Goal: Task Accomplishment & Management: Manage account settings

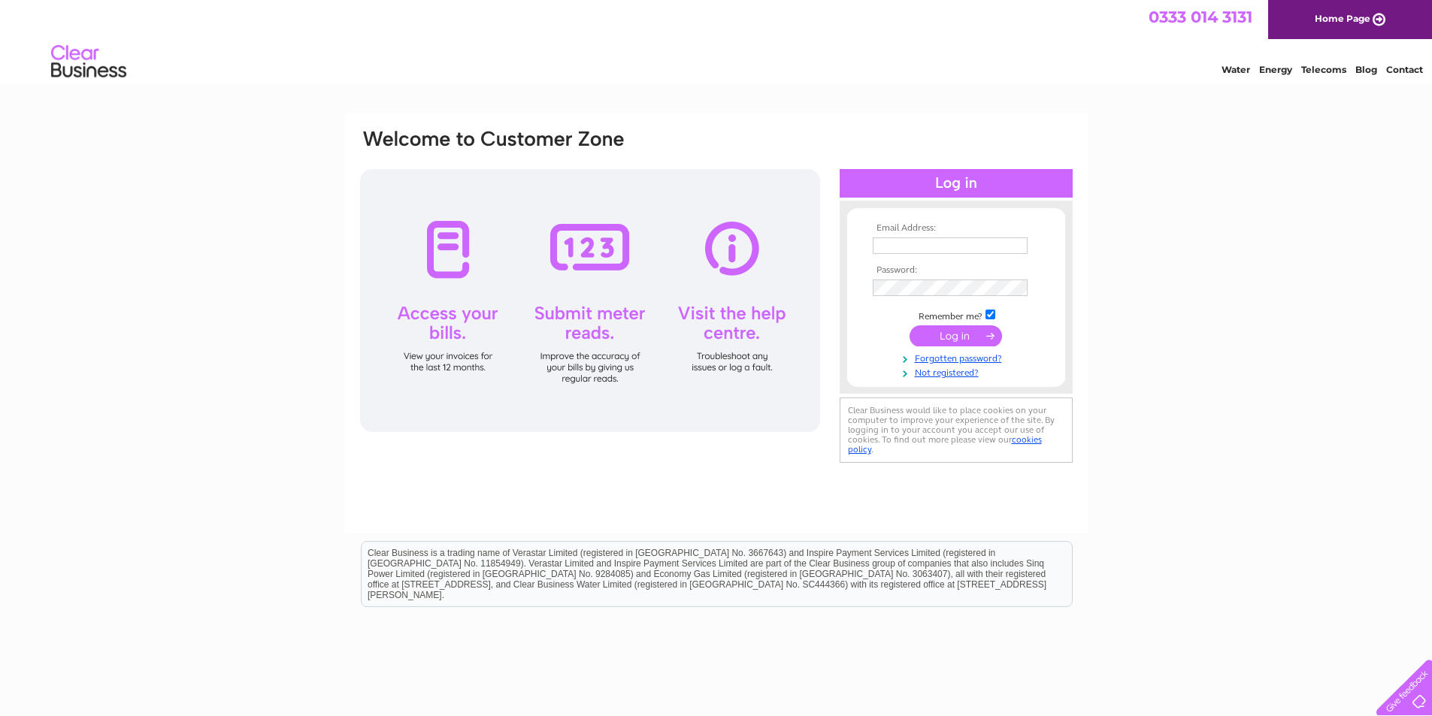
click at [1295, 613] on html "Clear Business is a trading name of Verastar Limited (registered in [GEOGRAPHIC…" at bounding box center [716, 582] width 1432 height 96
click at [919, 240] on input "text" at bounding box center [951, 247] width 156 height 18
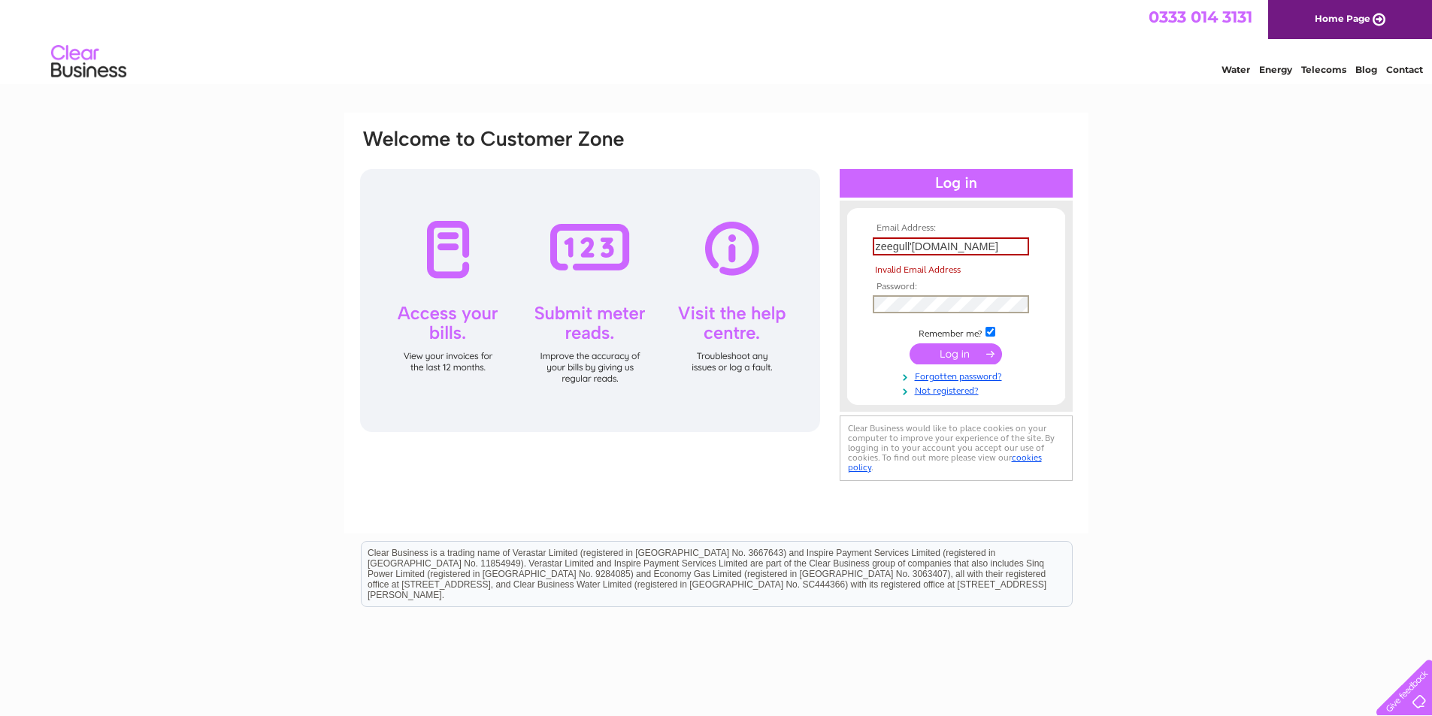
click at [912, 250] on input "zeegull'yahoo.com" at bounding box center [951, 247] width 156 height 18
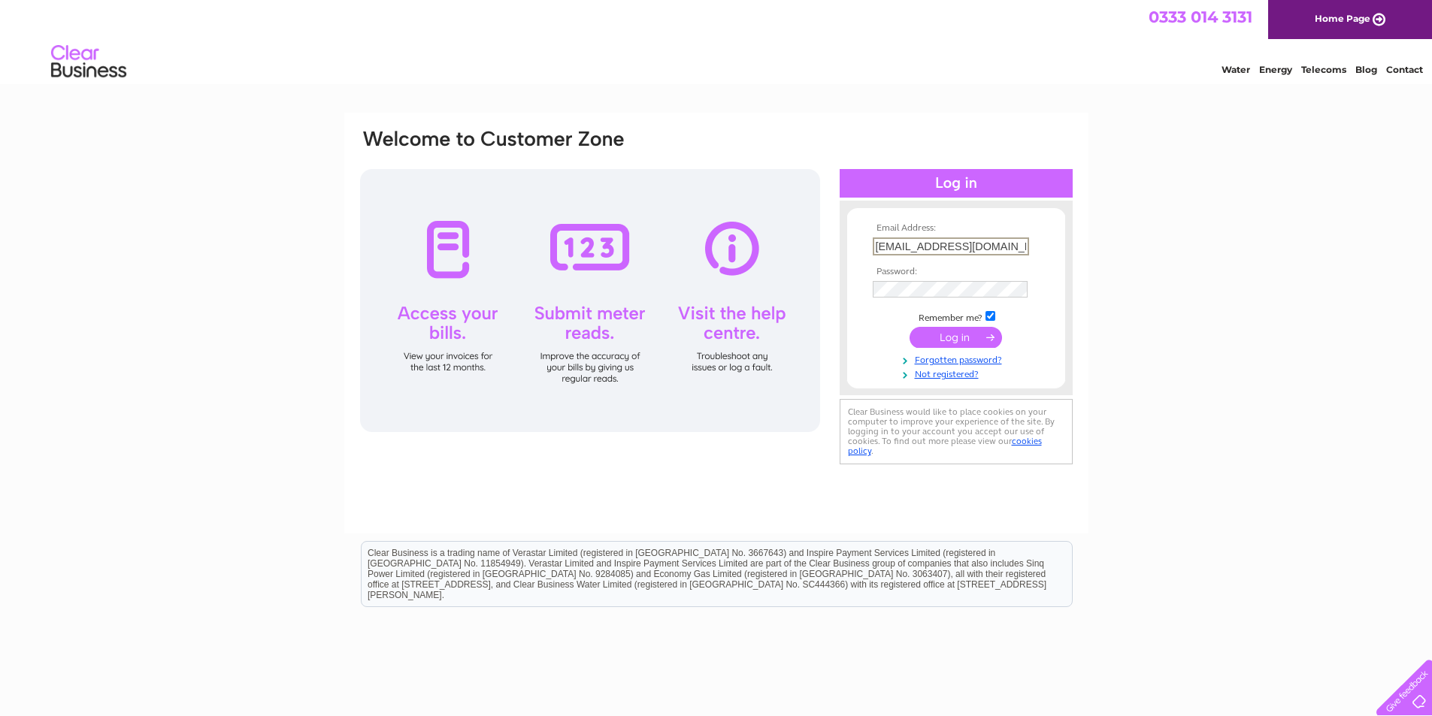
type input "[EMAIL_ADDRESS][DOMAIN_NAME]"
click at [910, 327] on input "submit" at bounding box center [956, 337] width 92 height 21
click at [920, 338] on input "submit" at bounding box center [956, 336] width 92 height 21
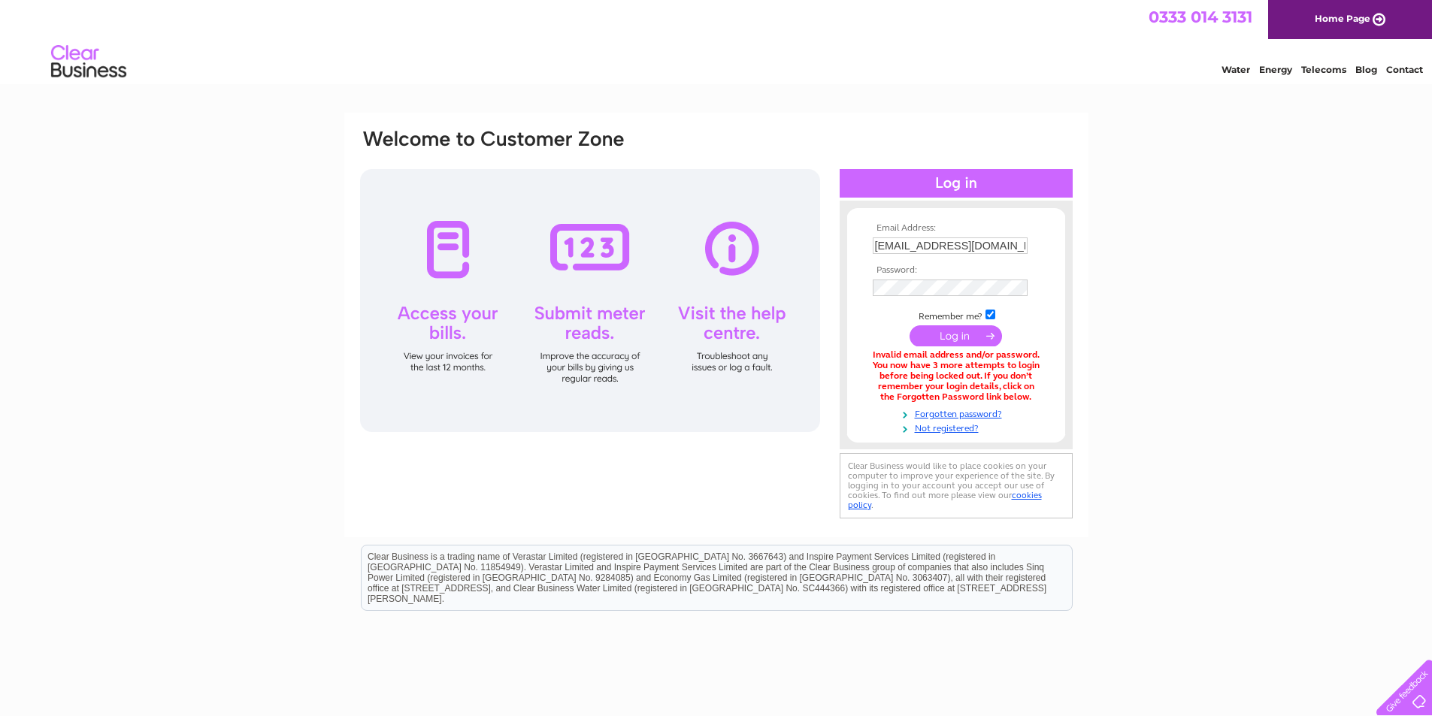
click at [920, 338] on input "submit" at bounding box center [956, 336] width 92 height 21
click at [919, 333] on input "submit" at bounding box center [956, 336] width 92 height 21
click at [994, 415] on link "Forgotten password?" at bounding box center [958, 413] width 171 height 14
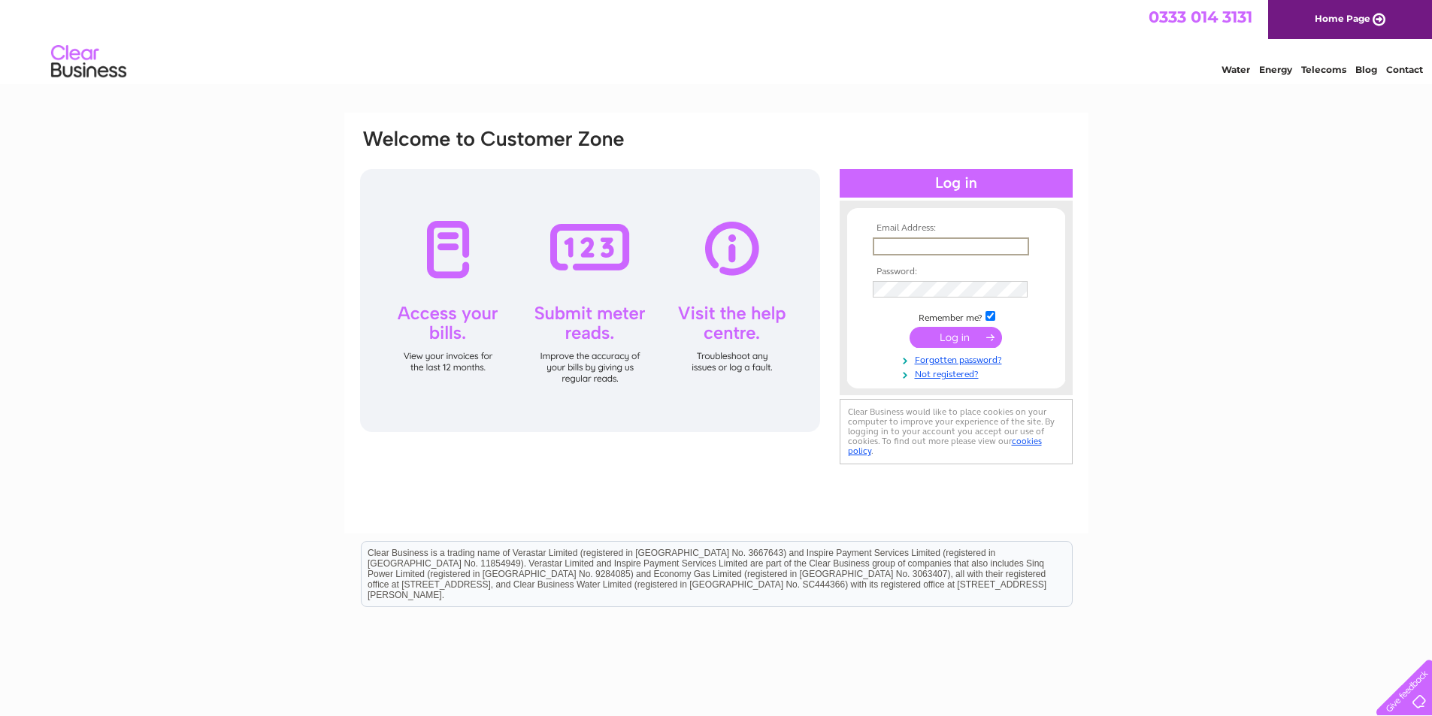
click at [921, 246] on input "text" at bounding box center [951, 247] width 156 height 18
